Goal: Task Accomplishment & Management: Use online tool/utility

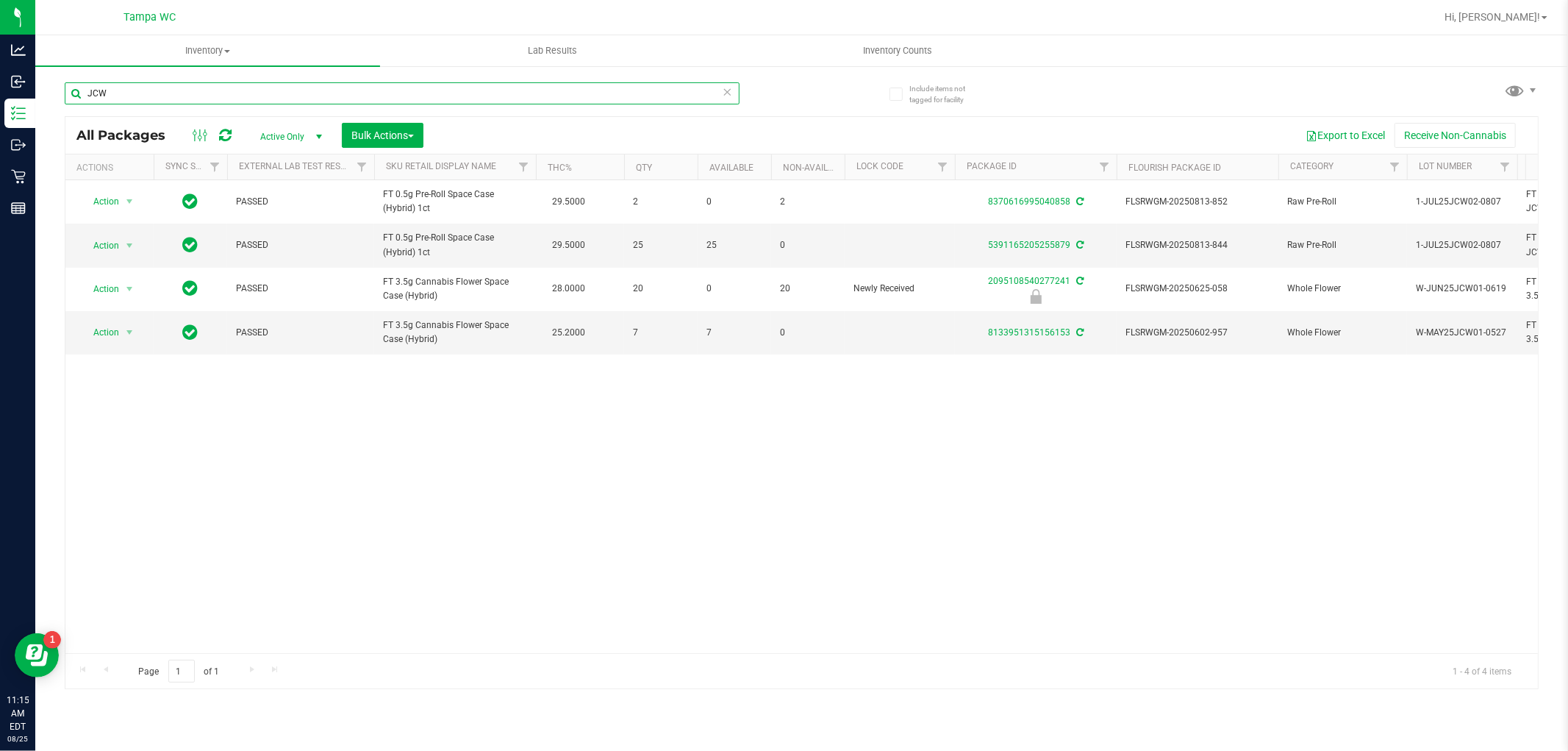
click at [215, 85] on input "JCW" at bounding box center [402, 93] width 675 height 22
click at [215, 86] on input "JCW" at bounding box center [402, 93] width 675 height 22
click at [214, 89] on input "JCW" at bounding box center [402, 93] width 675 height 22
type input "J"
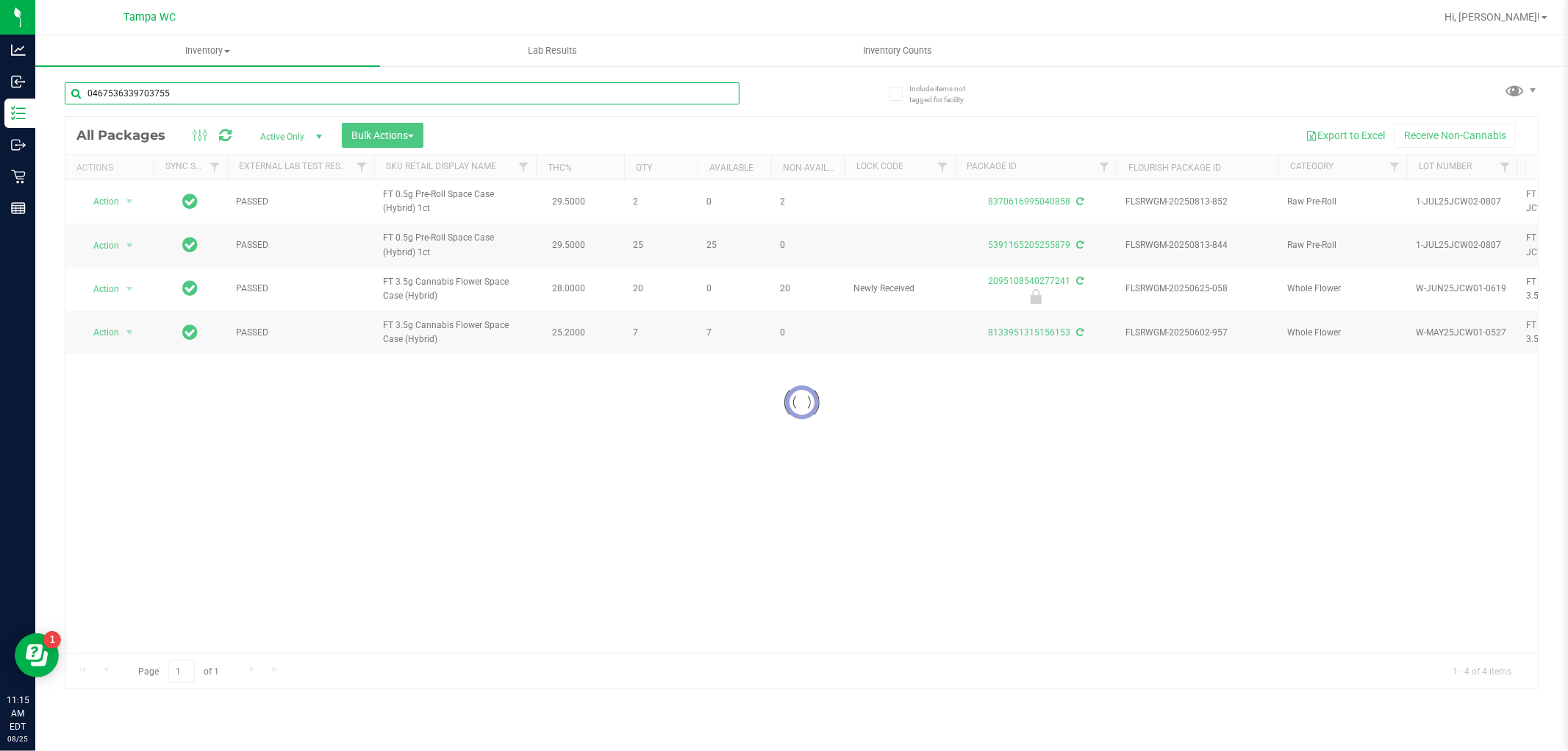
type input "0467536339703755"
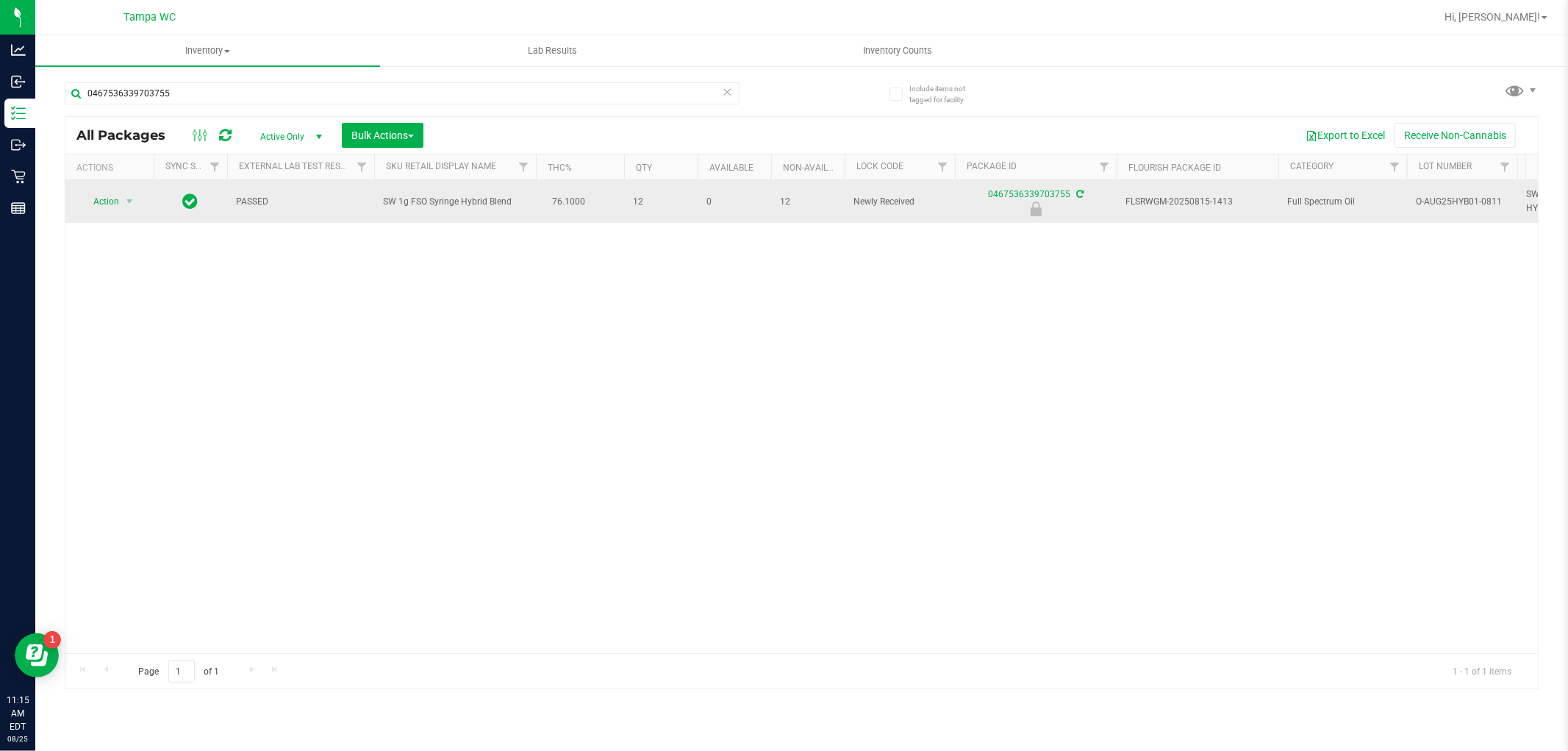
click at [111, 200] on span "Action" at bounding box center [100, 201] width 40 height 21
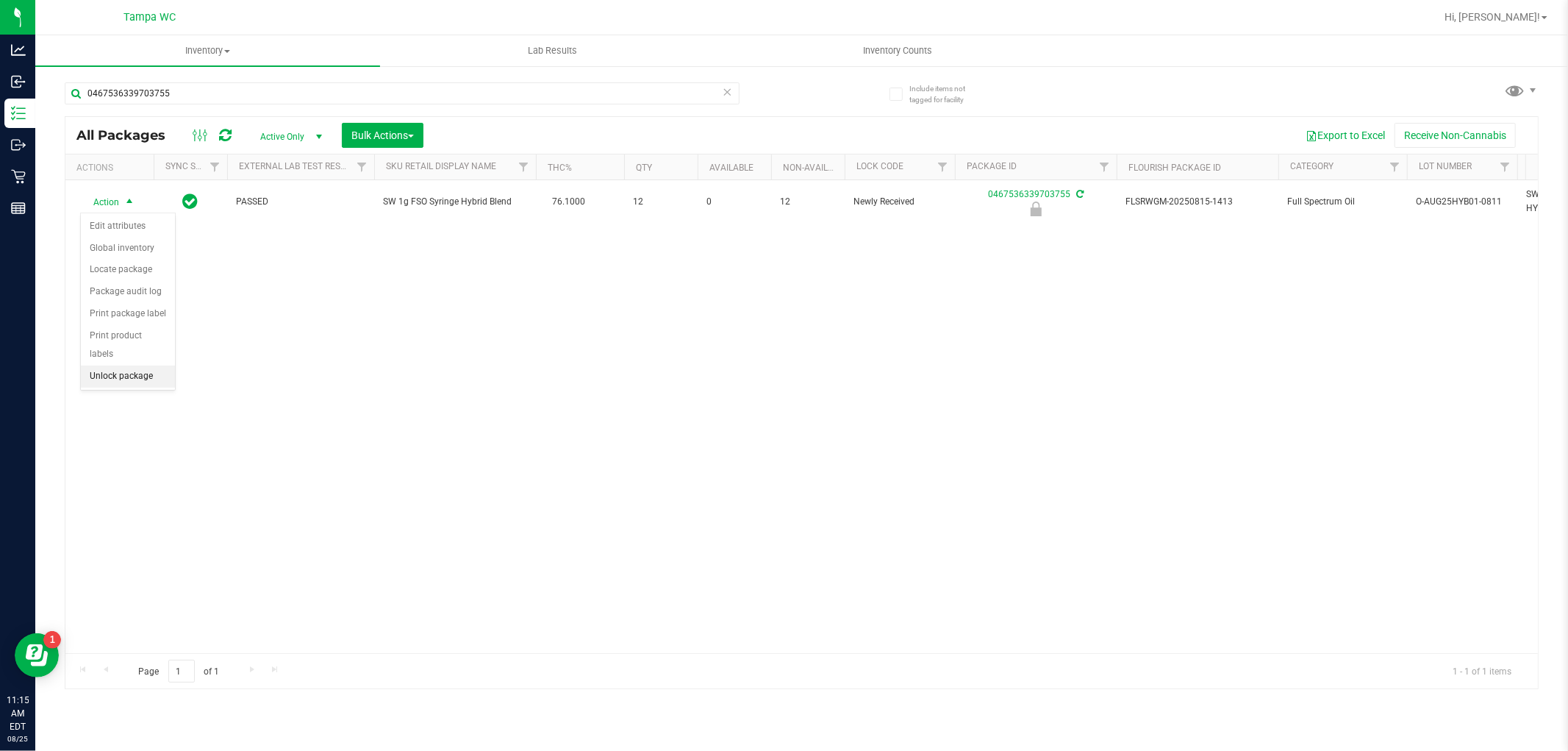
click at [142, 387] on li "Unlock package" at bounding box center [128, 377] width 94 height 22
click at [726, 96] on icon at bounding box center [727, 91] width 10 height 17
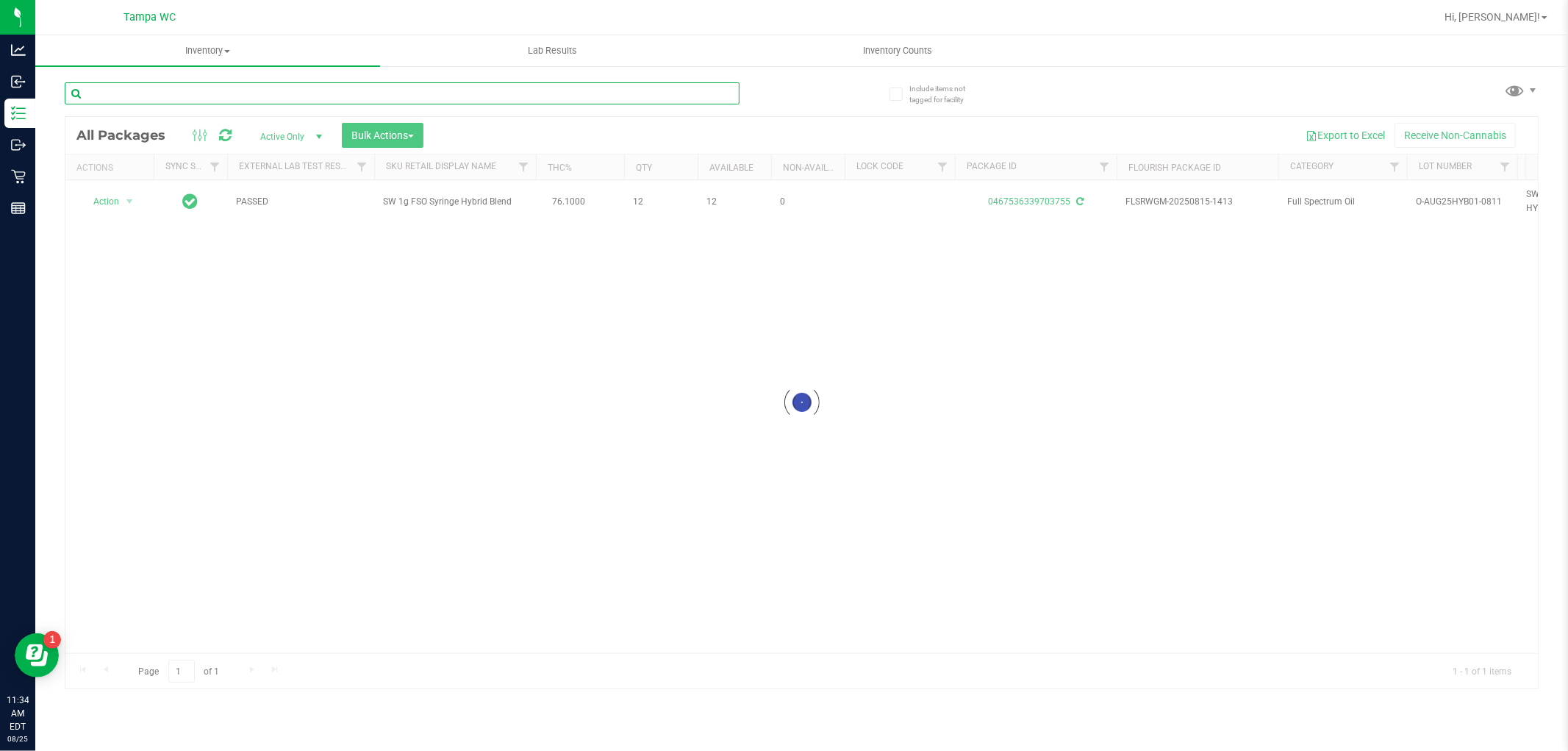
click at [530, 96] on input "text" at bounding box center [402, 93] width 675 height 22
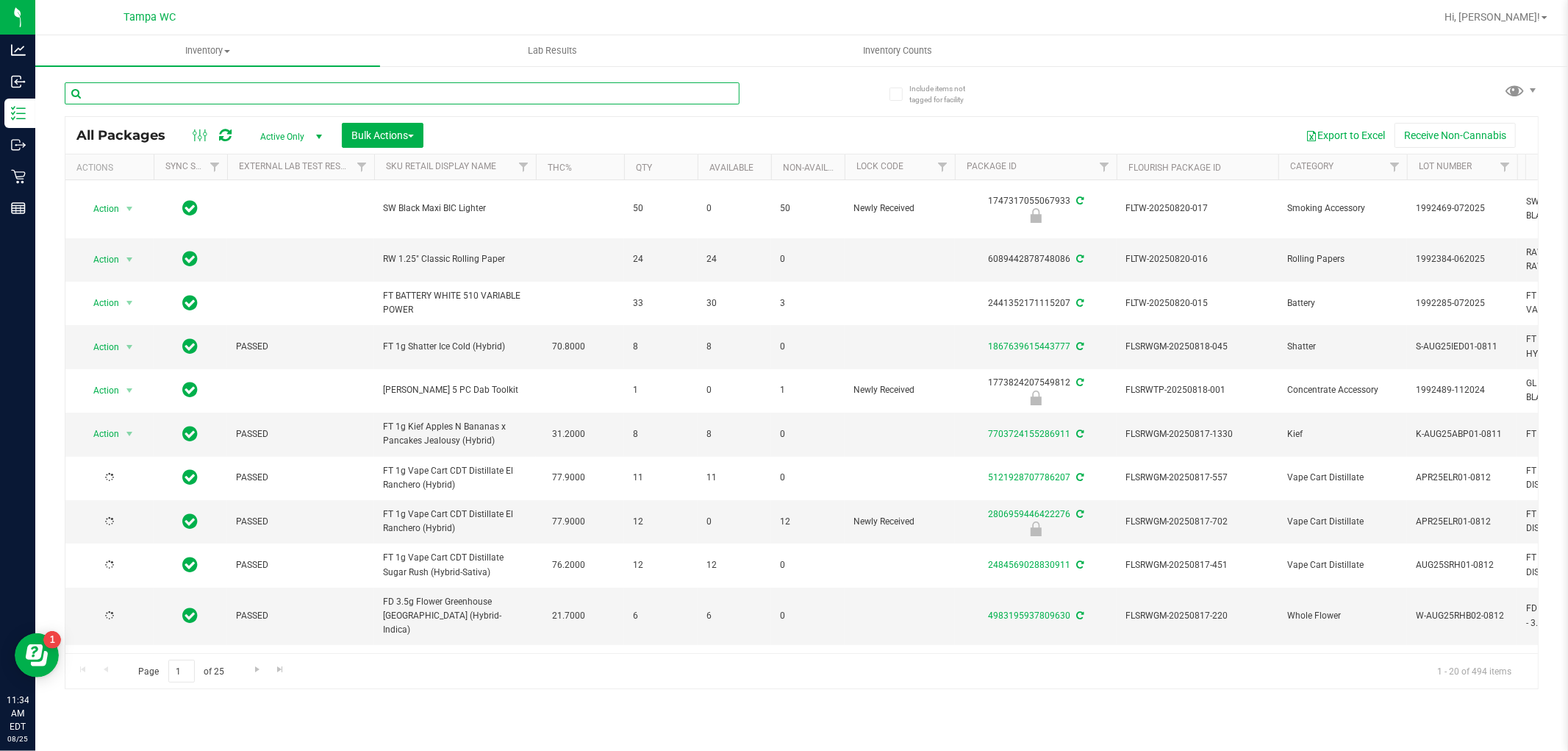
click at [530, 96] on input "text" at bounding box center [402, 93] width 675 height 22
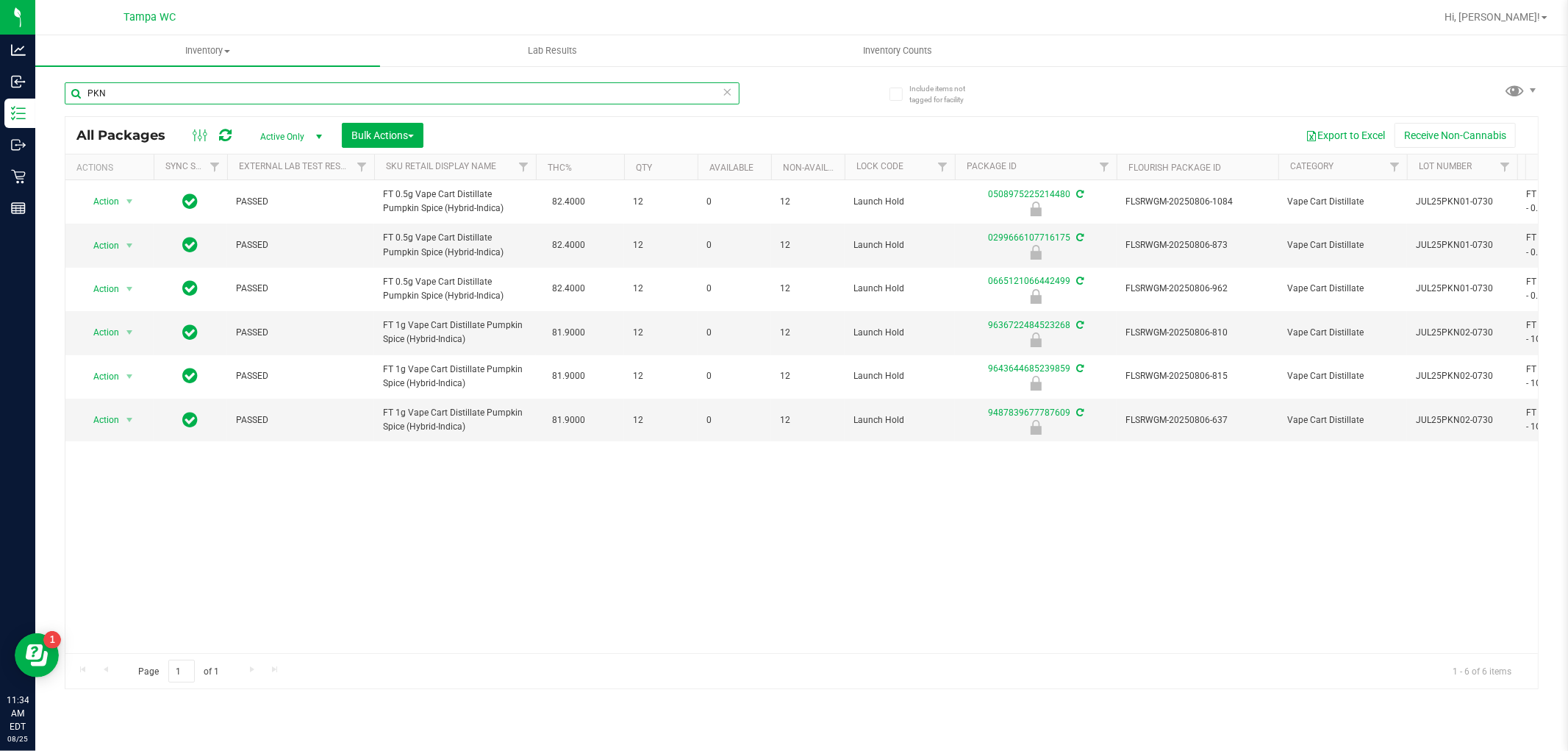
type input "PKN"
click at [388, 133] on span "Bulk Actions" at bounding box center [383, 136] width 62 height 12
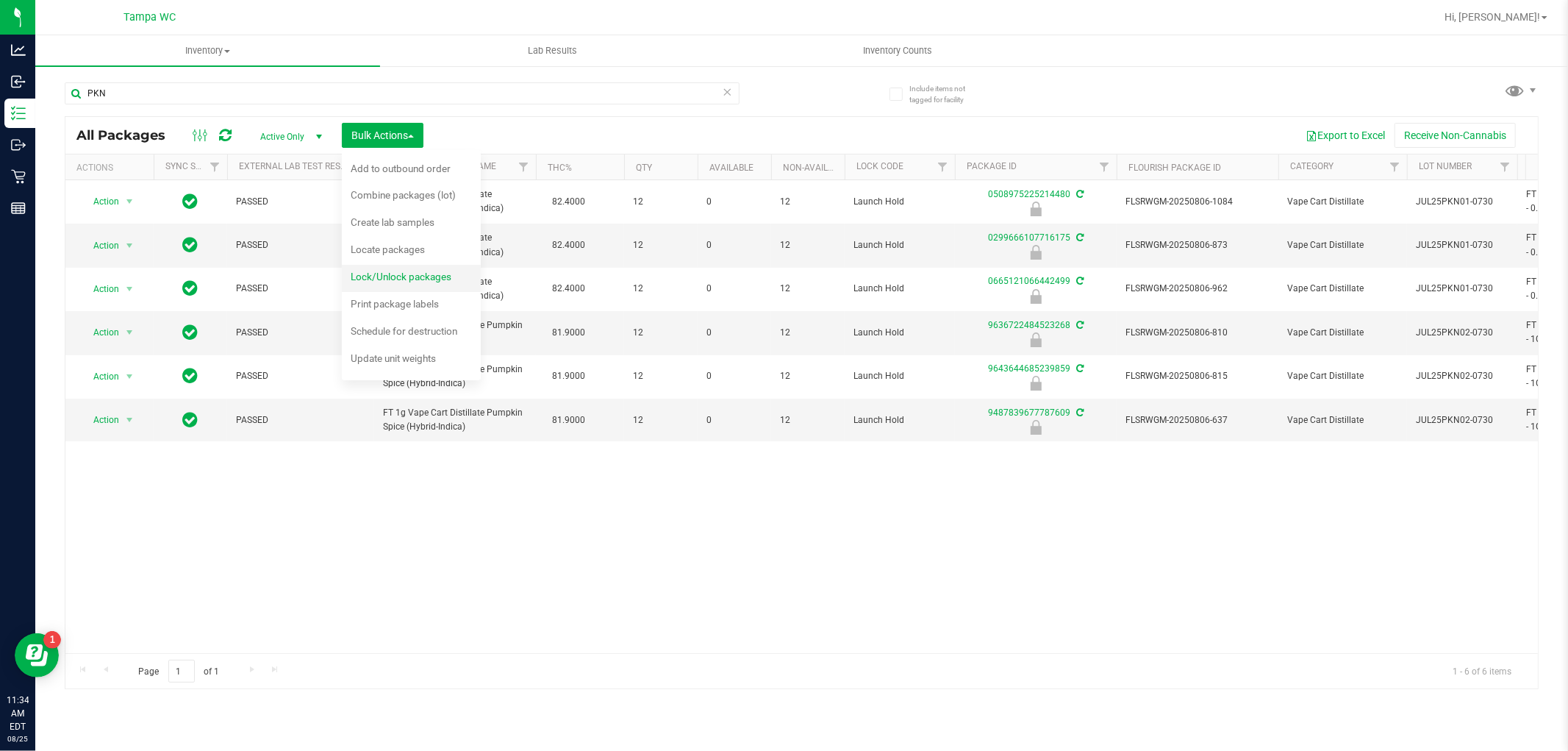
click at [397, 274] on span "Lock/Unlock packages" at bounding box center [401, 277] width 101 height 12
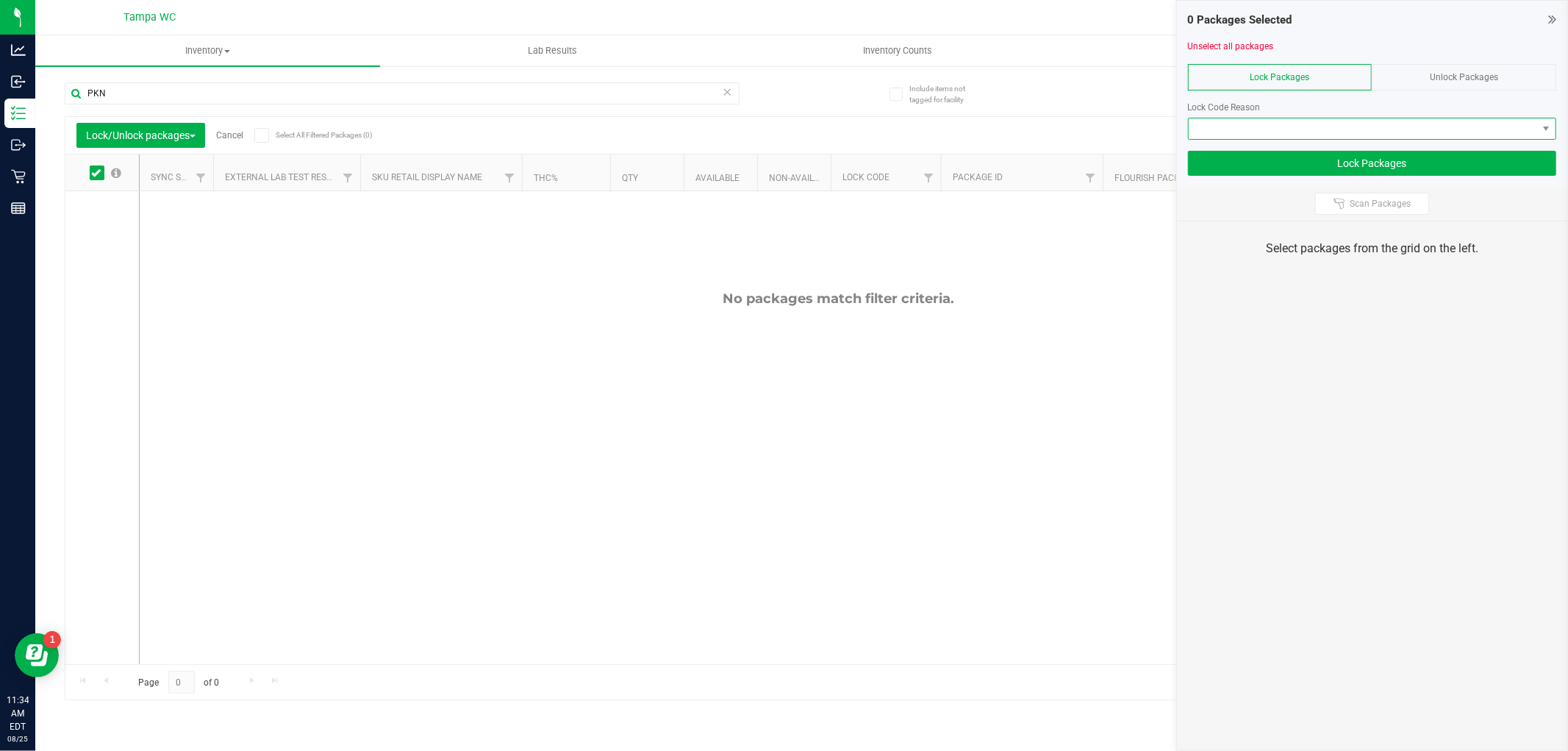
click at [1482, 130] on span at bounding box center [1362, 129] width 348 height 21
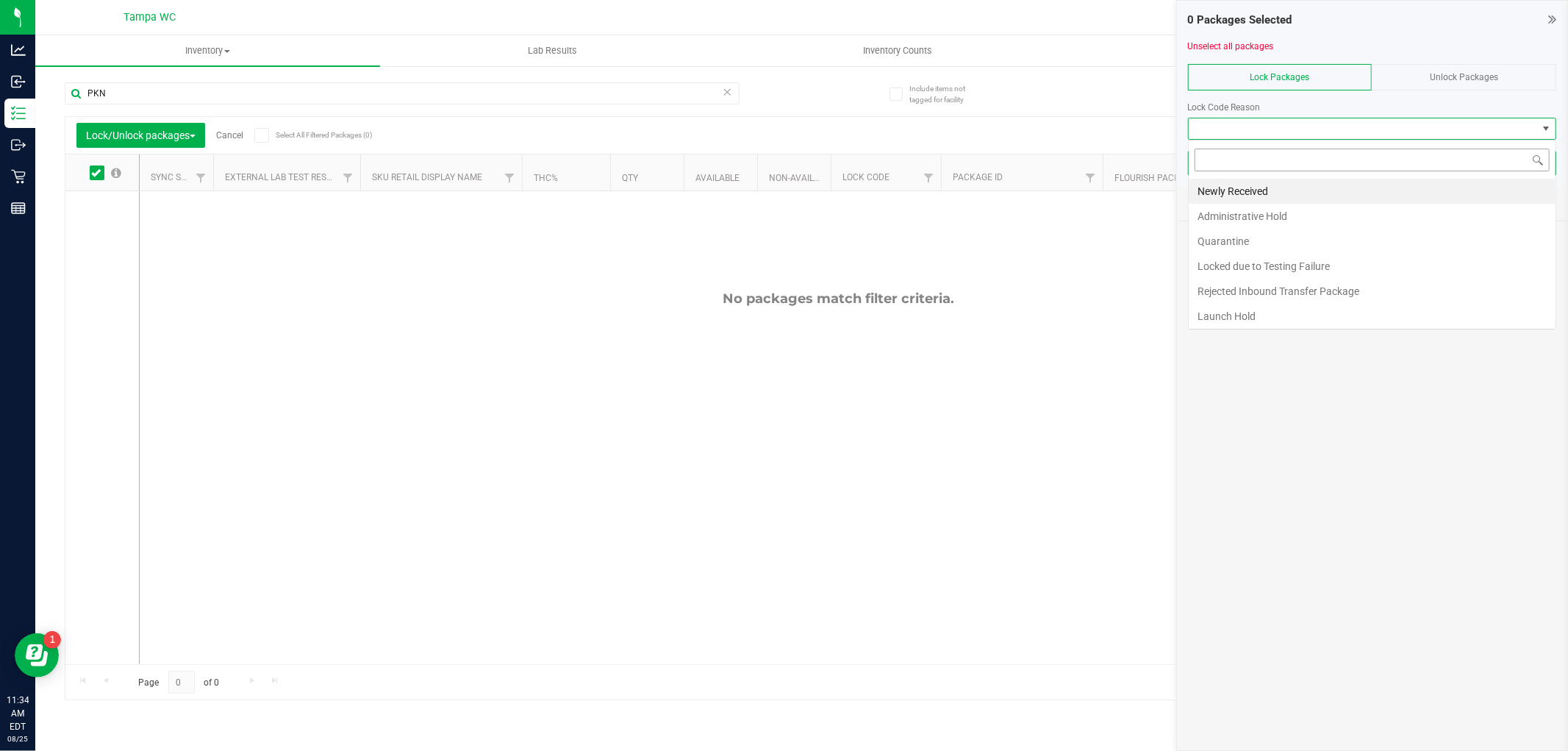
scroll to position [22, 368]
click at [1276, 192] on li "Newly Received" at bounding box center [1372, 191] width 367 height 25
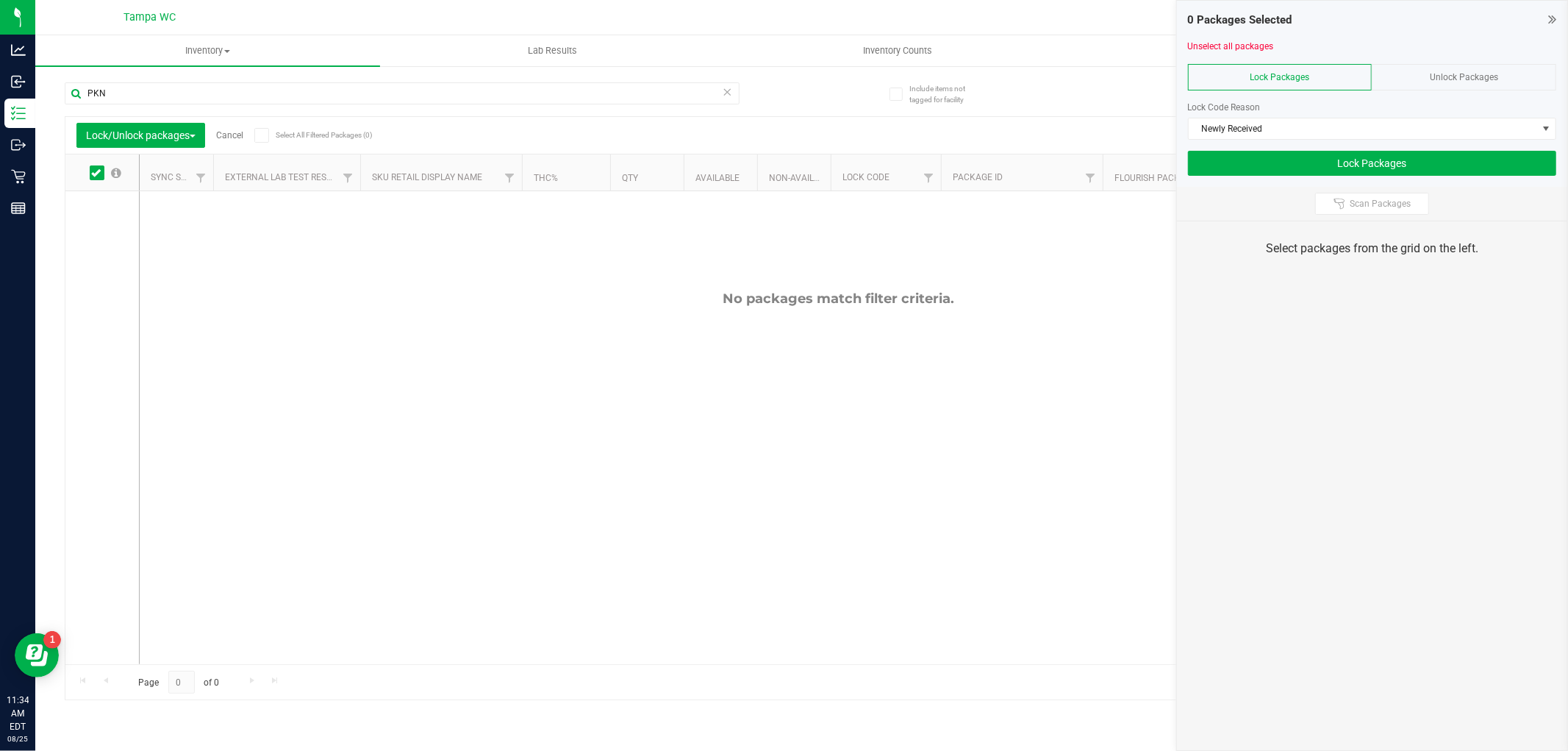
click at [1447, 81] on span "Unlock Packages" at bounding box center [1463, 77] width 68 height 10
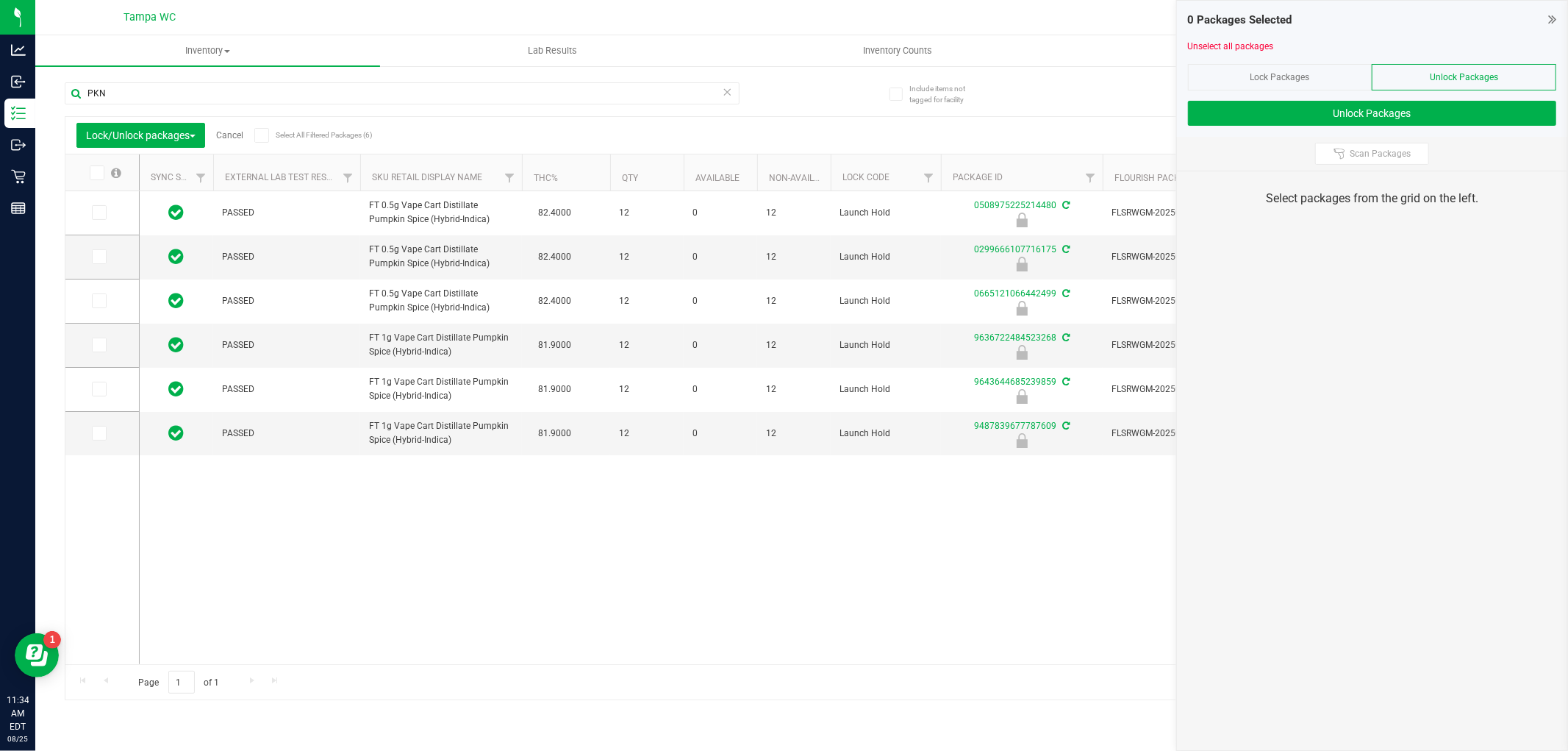
click at [263, 142] on span at bounding box center [261, 135] width 15 height 15
click at [0, 0] on input "Select All Filtered Packages (6)" at bounding box center [0, 0] width 0 height 0
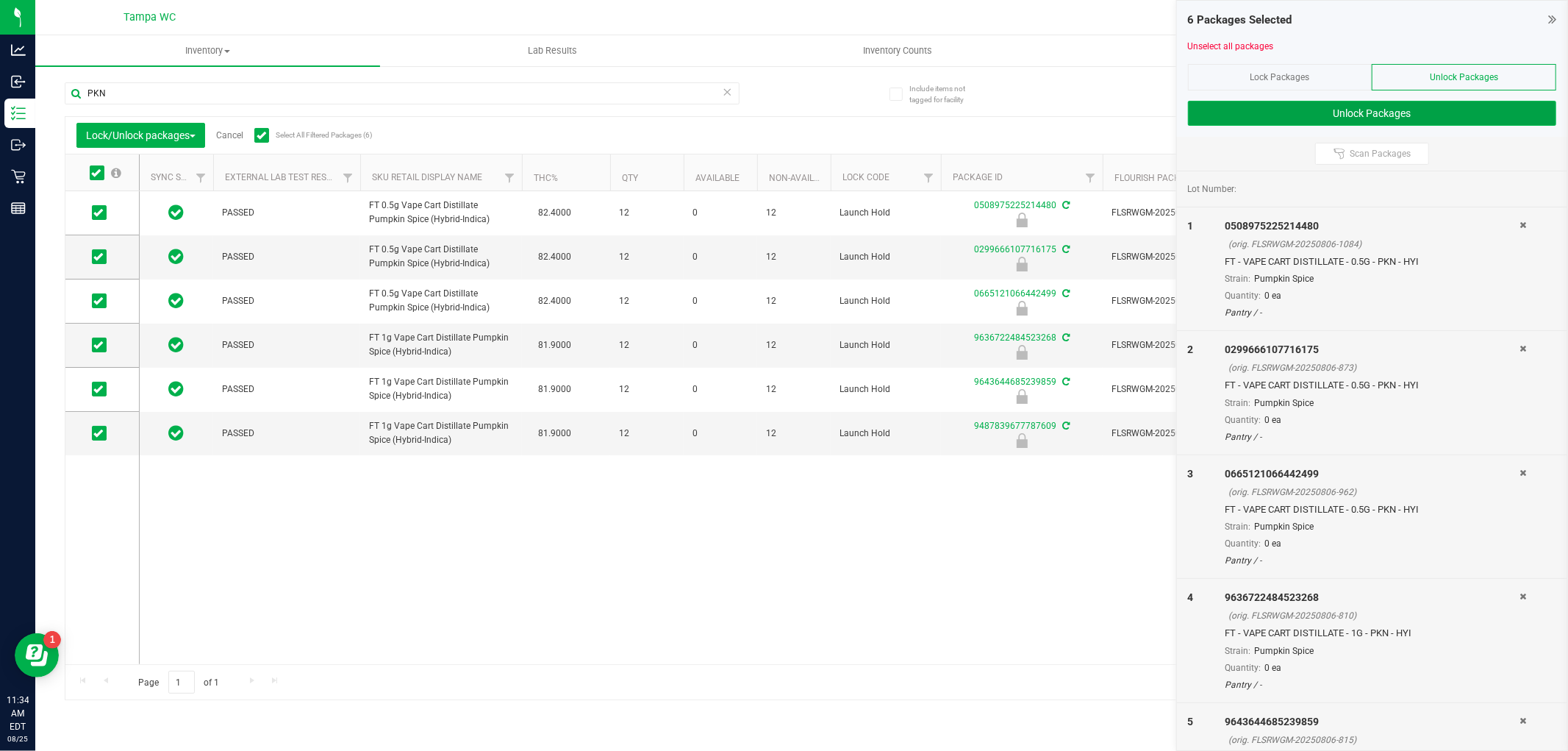
click at [1363, 112] on button "Unlock Packages" at bounding box center [1372, 113] width 368 height 25
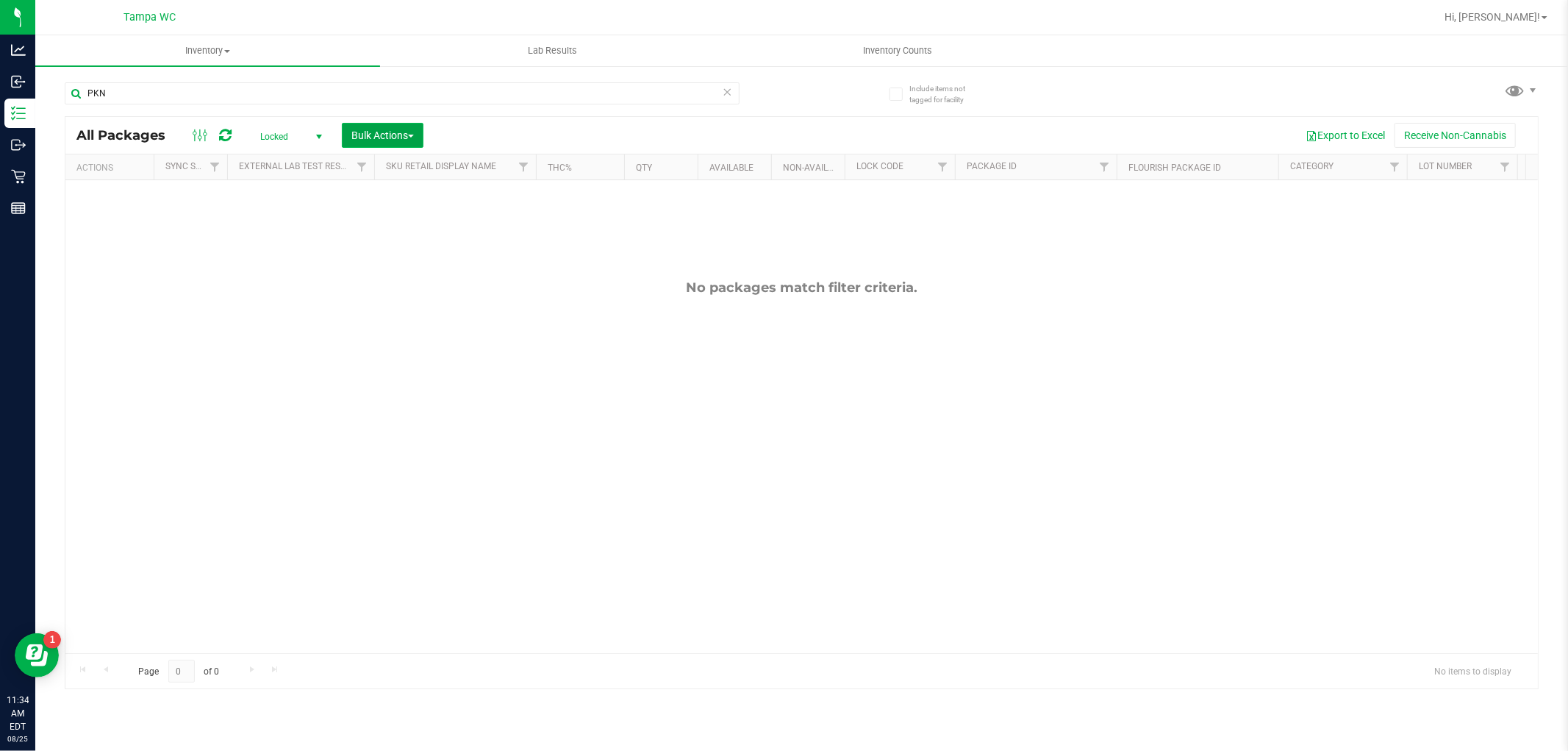
click at [375, 132] on span "Bulk Actions" at bounding box center [383, 136] width 62 height 12
click at [369, 274] on span "Lock/Unlock packages" at bounding box center [401, 277] width 101 height 12
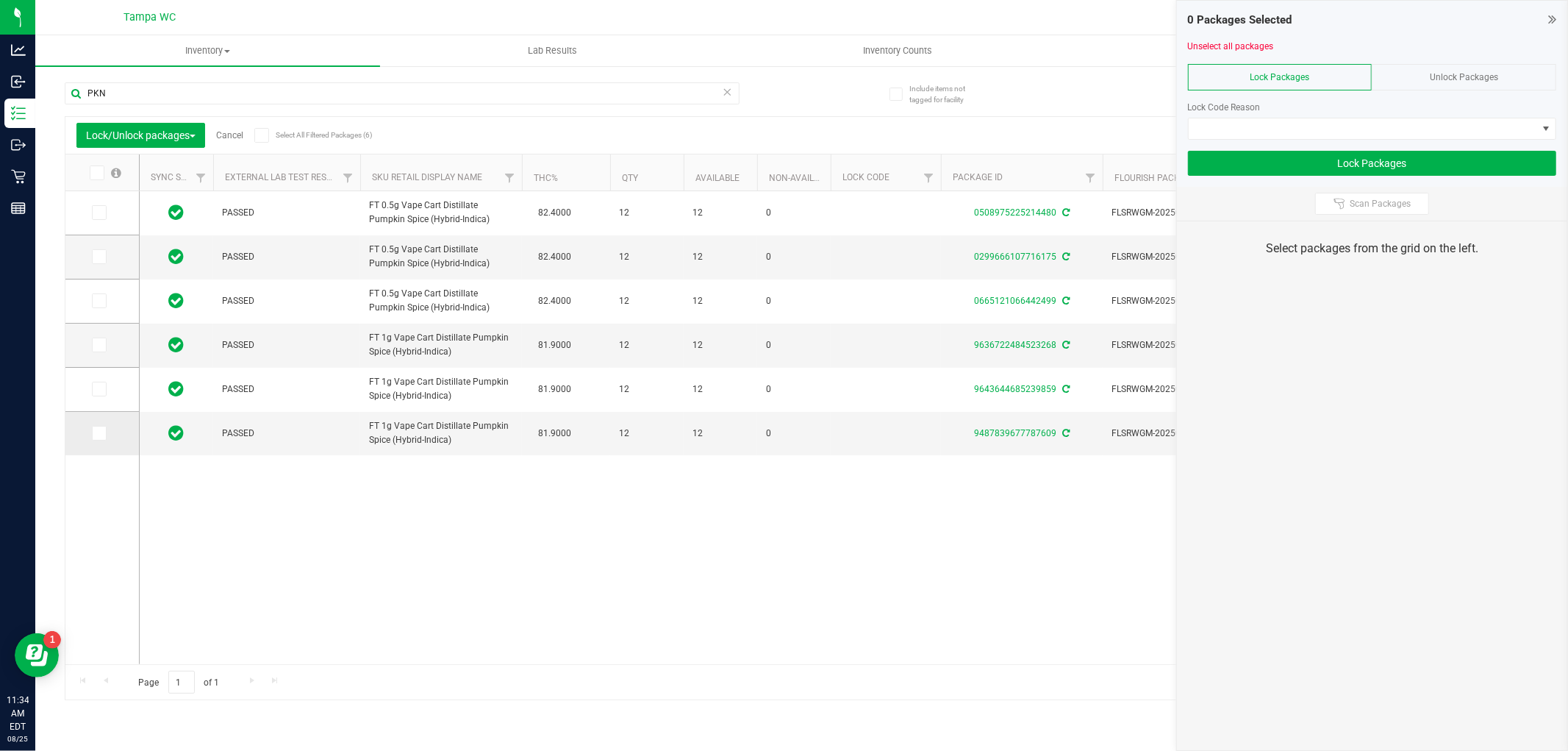
drag, startPoint x: 101, startPoint y: 392, endPoint x: 105, endPoint y: 417, distance: 25.3
click at [101, 389] on icon at bounding box center [98, 389] width 10 height 0
click at [0, 0] on input "checkbox" at bounding box center [0, 0] width 0 height 0
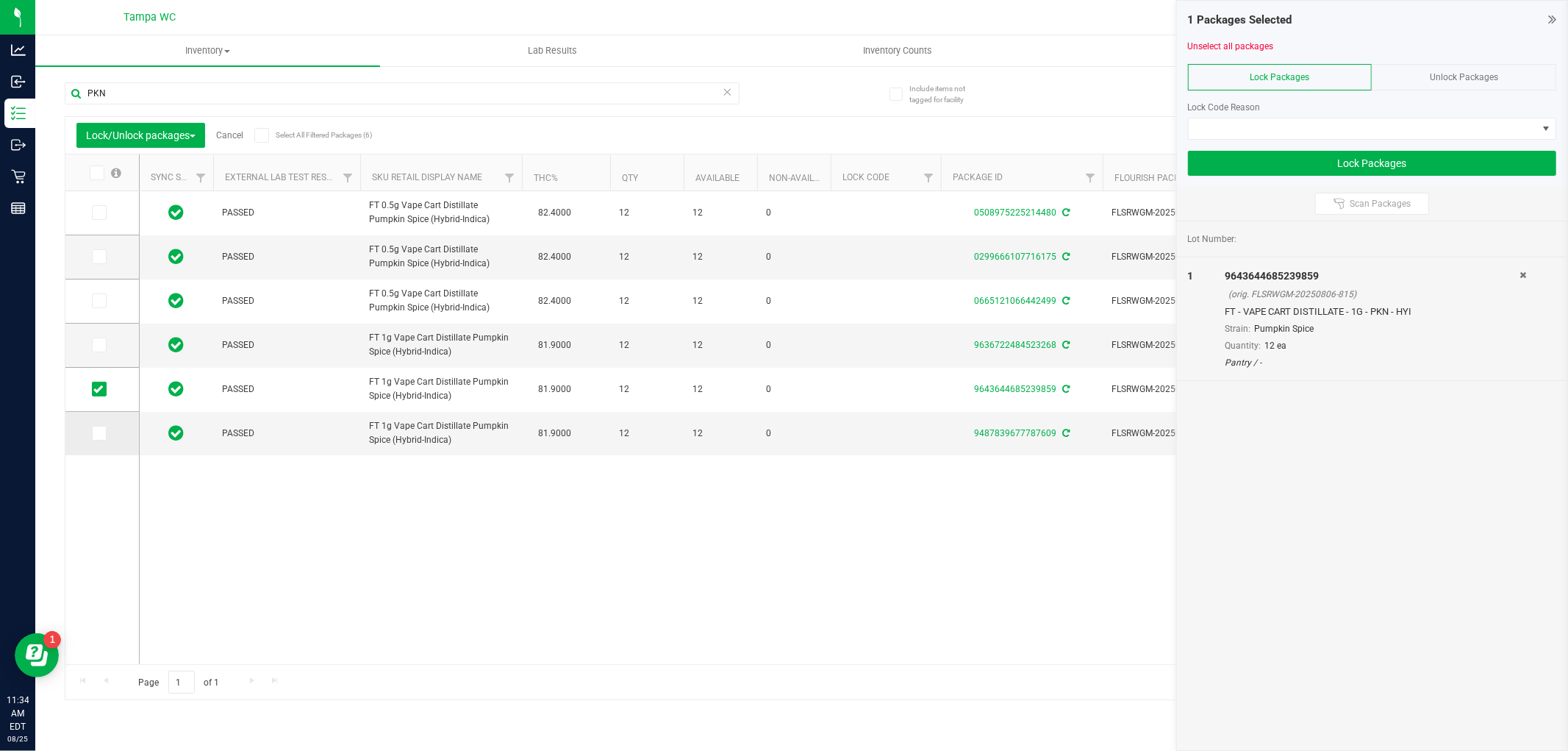
click at [97, 433] on icon at bounding box center [98, 433] width 10 height 0
click at [0, 0] on input "checkbox" at bounding box center [0, 0] width 0 height 0
drag, startPoint x: 97, startPoint y: 258, endPoint x: 99, endPoint y: 201, distance: 57.0
click at [97, 235] on td at bounding box center [102, 257] width 73 height 44
drag, startPoint x: 100, startPoint y: 214, endPoint x: 98, endPoint y: 233, distance: 19.1
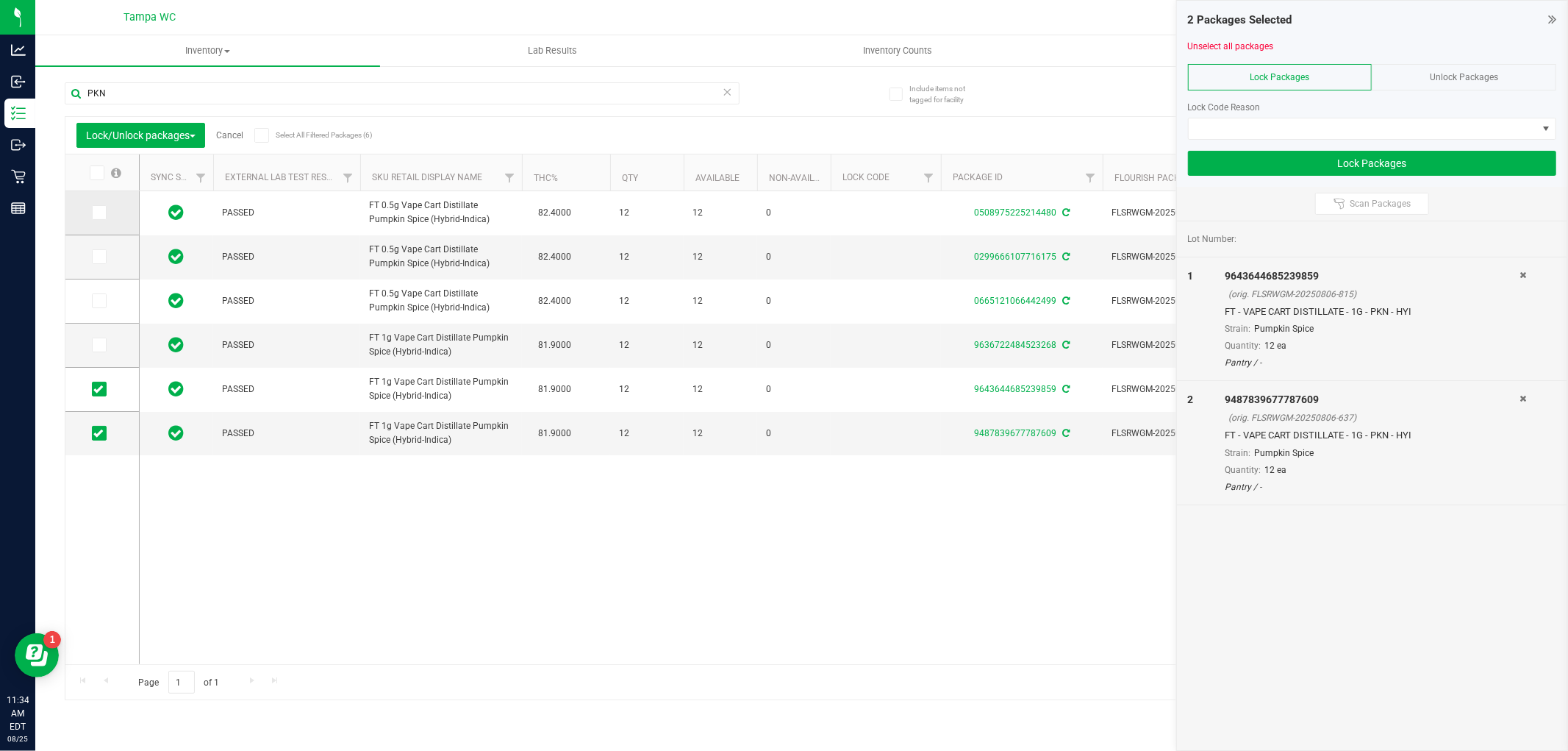
click at [98, 220] on span at bounding box center [98, 212] width 15 height 15
click at [103, 258] on span at bounding box center [98, 256] width 15 height 15
click at [0, 0] on input "checkbox" at bounding box center [0, 0] width 0 height 0
click at [99, 218] on span at bounding box center [98, 212] width 15 height 15
click at [0, 0] on input "checkbox" at bounding box center [0, 0] width 0 height 0
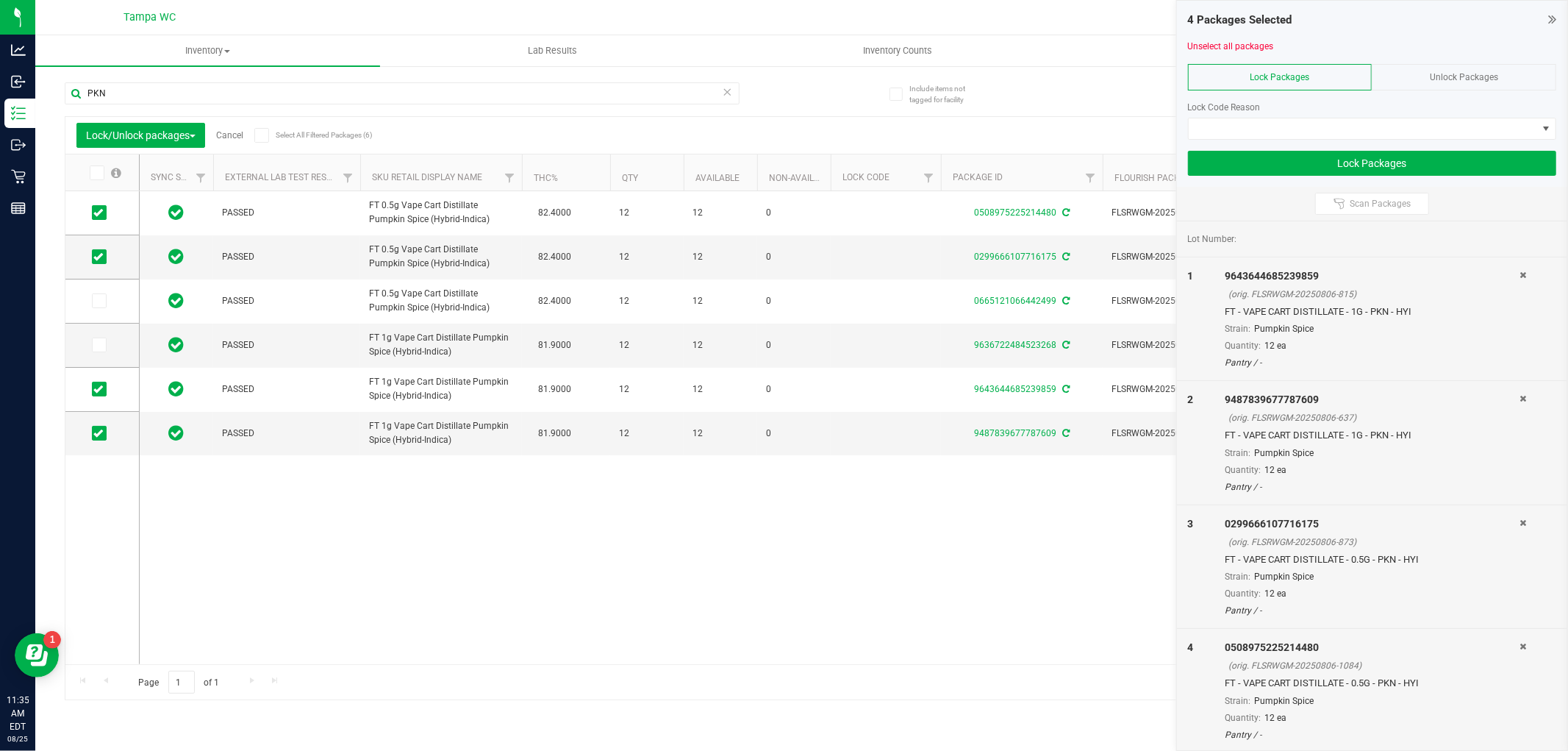
click at [1355, 141] on div at bounding box center [1372, 145] width 368 height 11
click at [1355, 136] on span at bounding box center [1362, 129] width 348 height 21
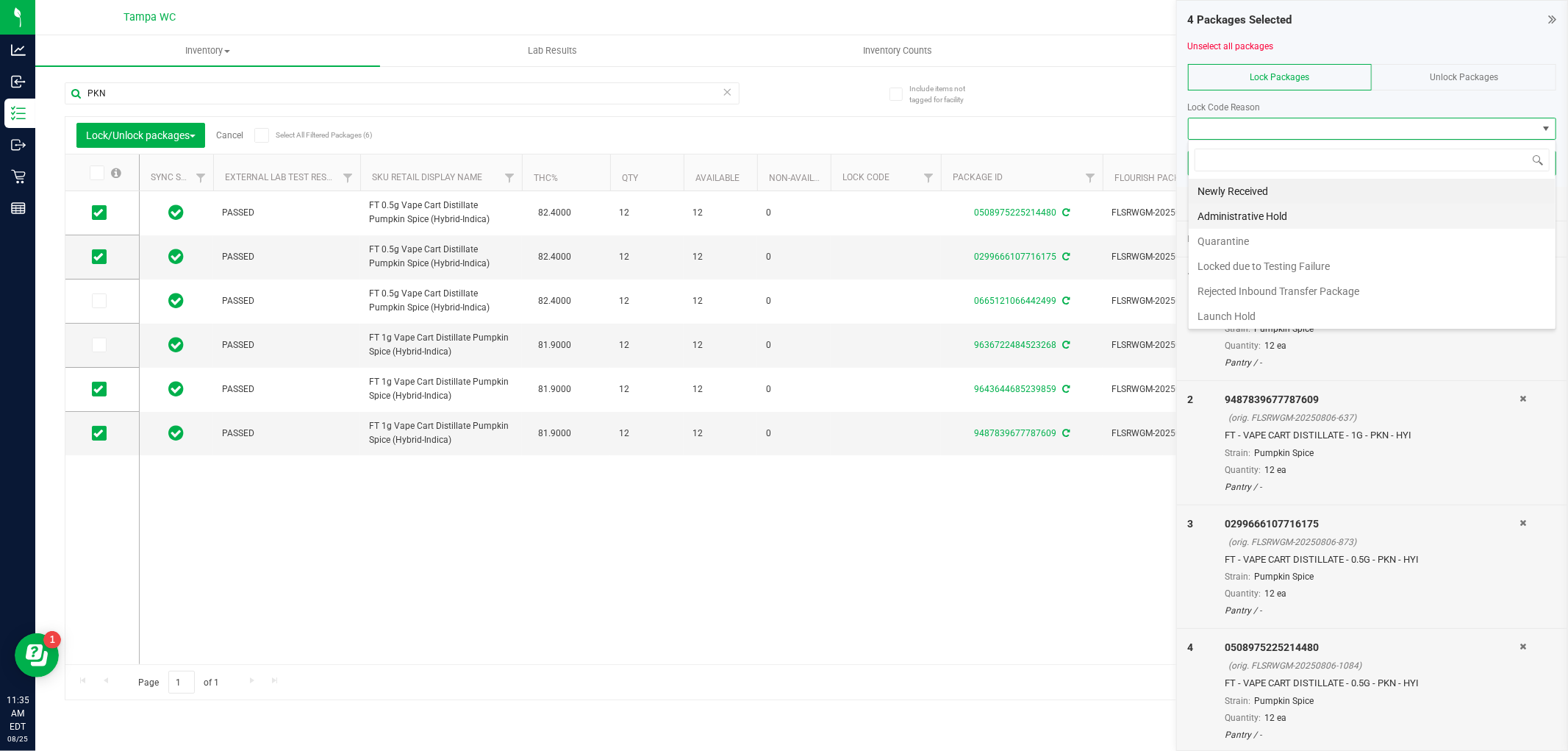
scroll to position [22, 368]
click at [1269, 189] on li "Newly Received" at bounding box center [1372, 191] width 367 height 25
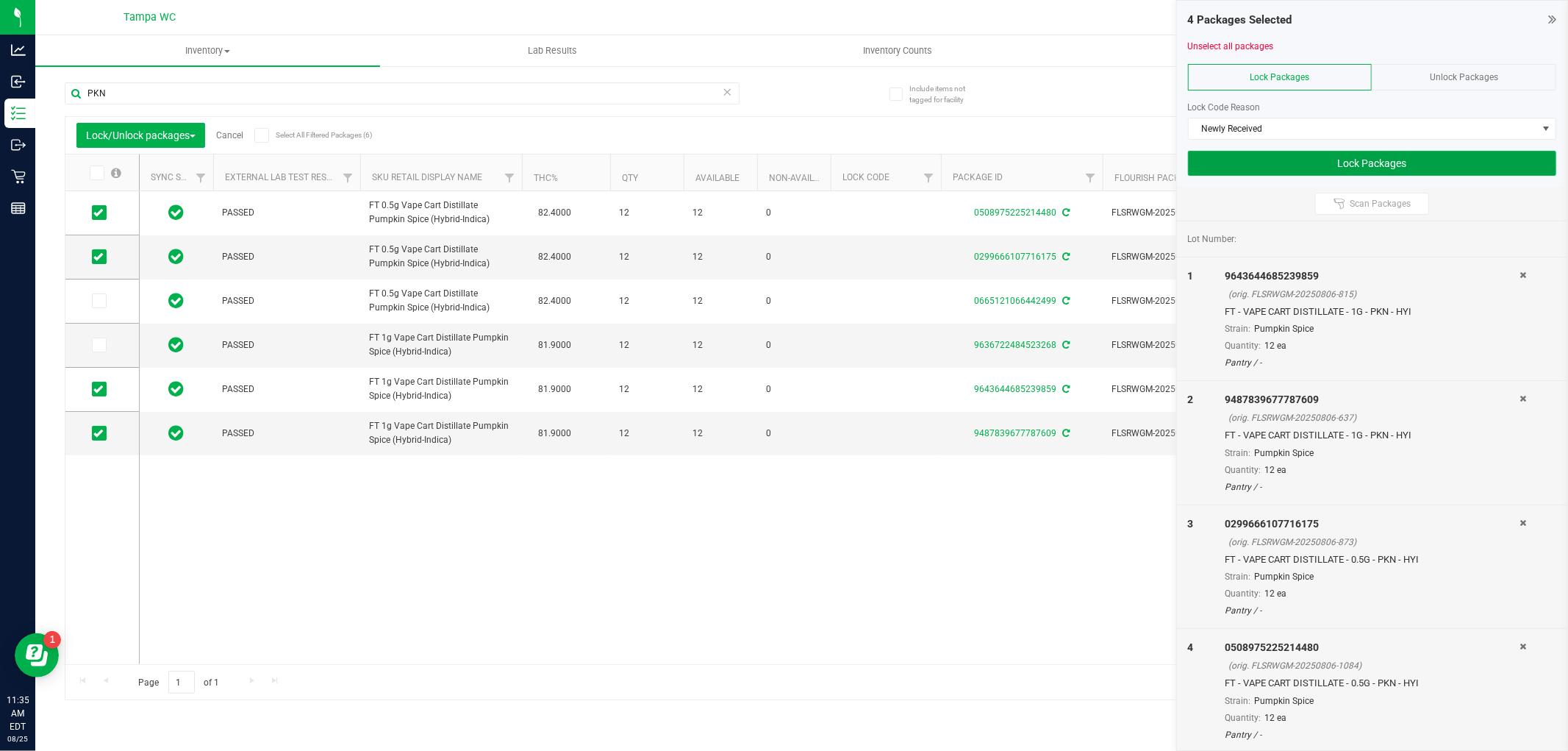
click at [1381, 155] on button "Lock Packages" at bounding box center [1372, 162] width 368 height 25
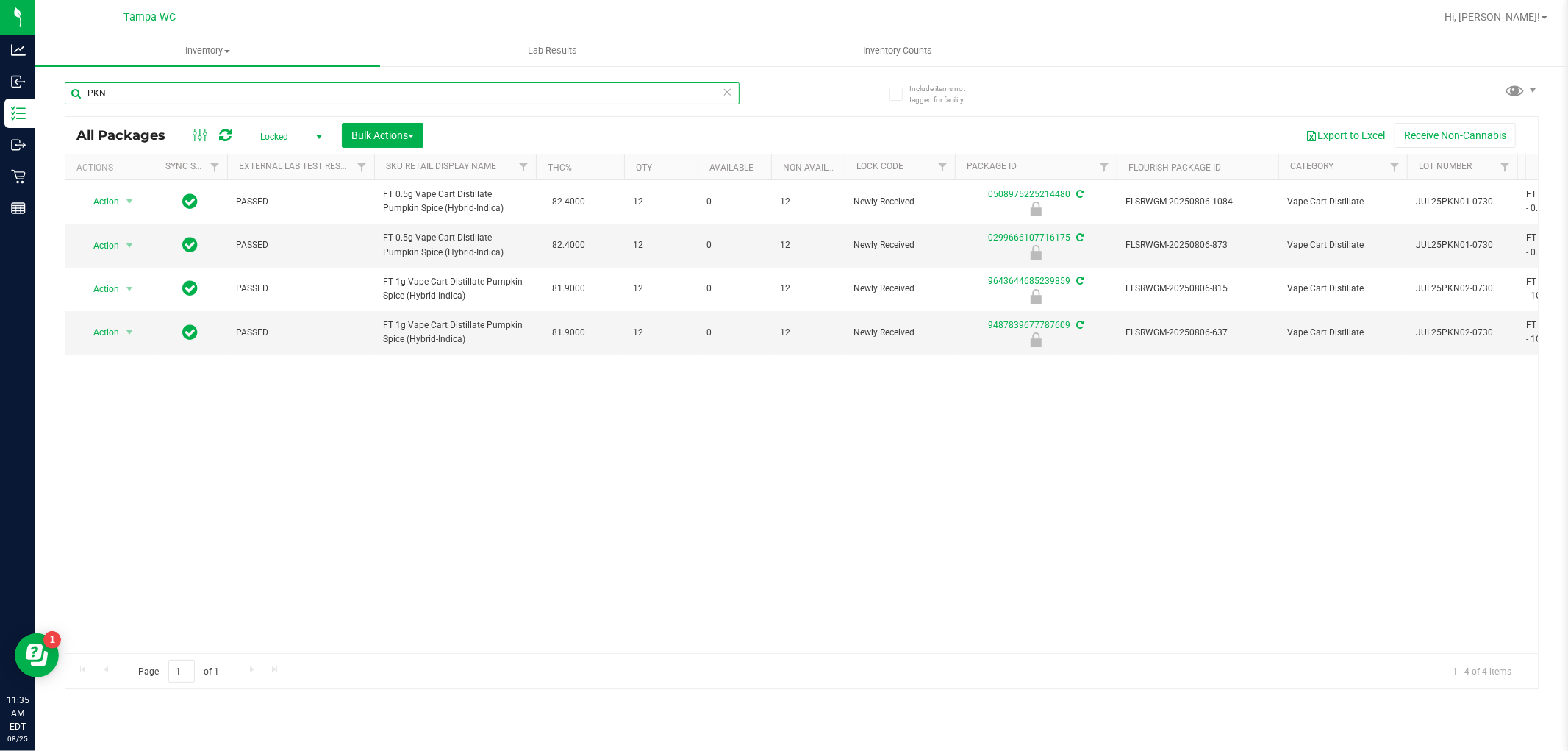
click at [481, 92] on input "PKN" at bounding box center [402, 93] width 675 height 22
click at [480, 92] on input "PKN" at bounding box center [402, 93] width 675 height 22
click at [479, 92] on input "PKN" at bounding box center [402, 93] width 675 height 22
type input "P"
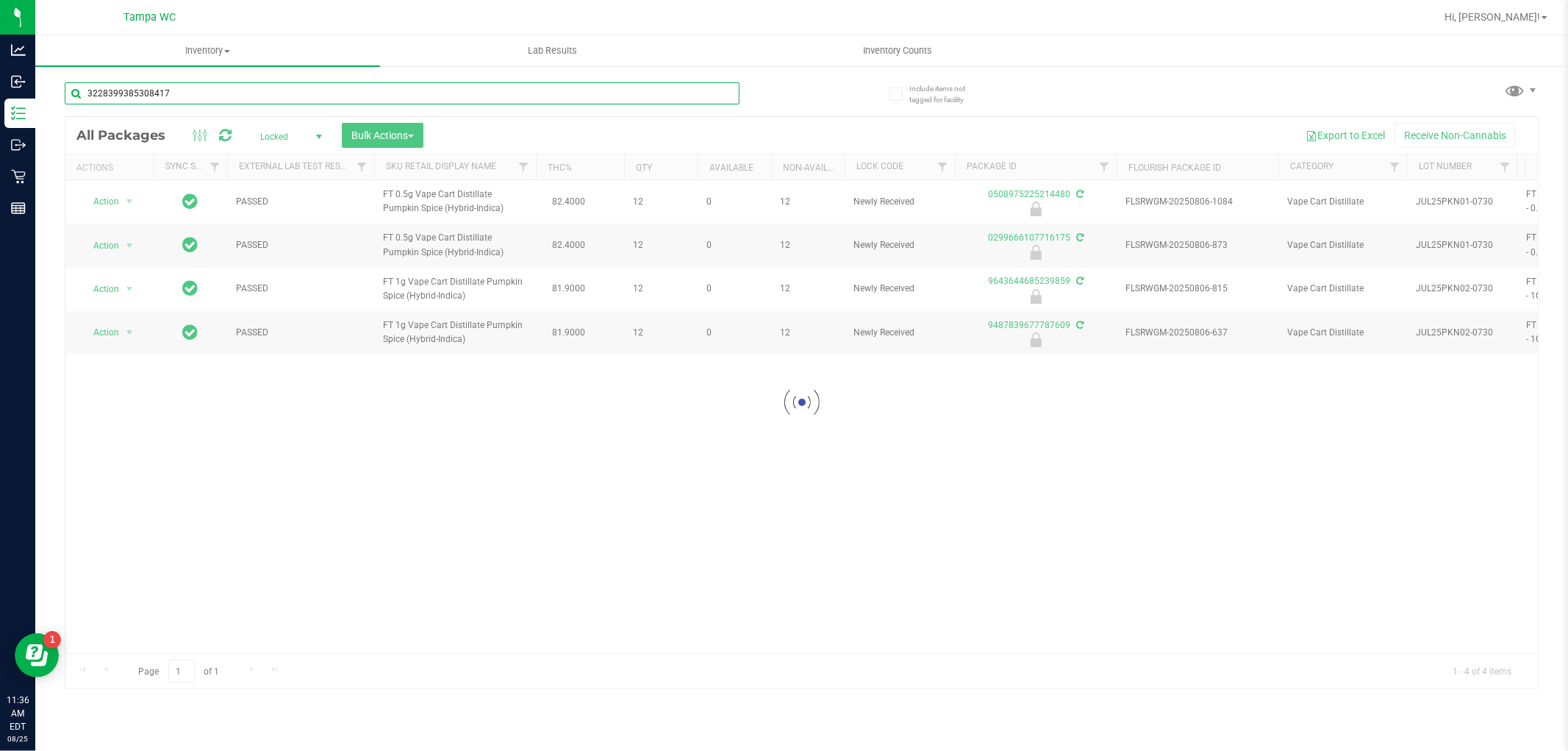
type input "3228399385308417"
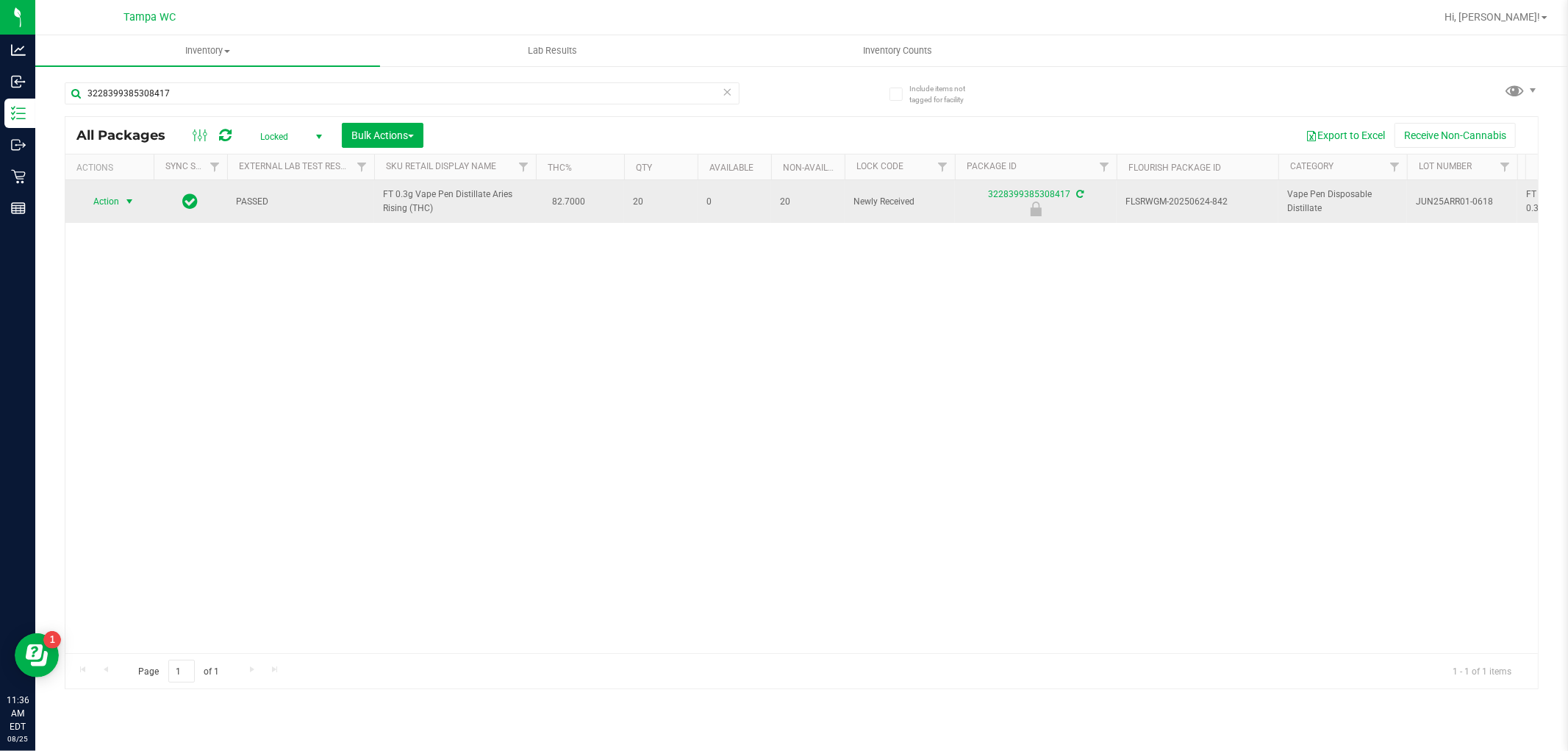
click at [128, 201] on span "select" at bounding box center [130, 201] width 12 height 12
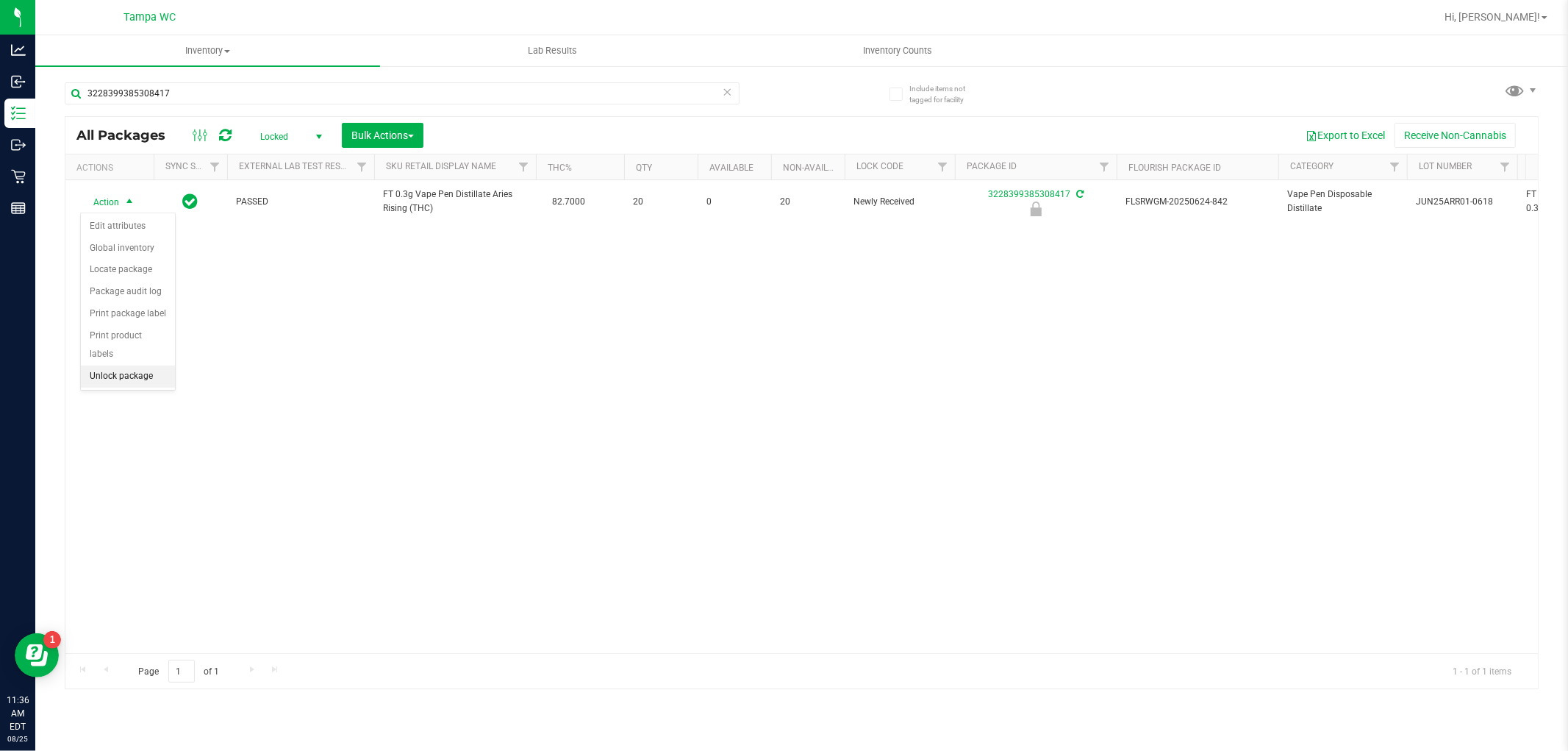
click at [132, 377] on li "Unlock package" at bounding box center [128, 377] width 94 height 22
